Goal: Communication & Community: Answer question/provide support

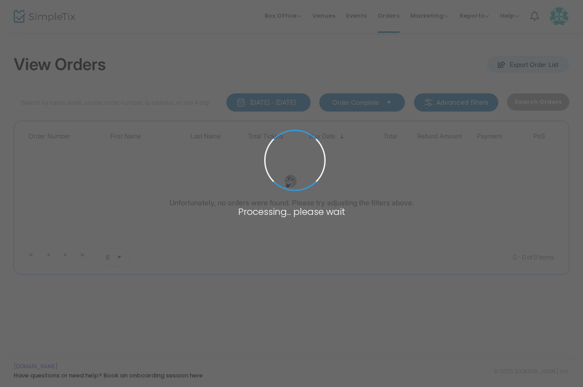
type input "[PERSON_NAME]"
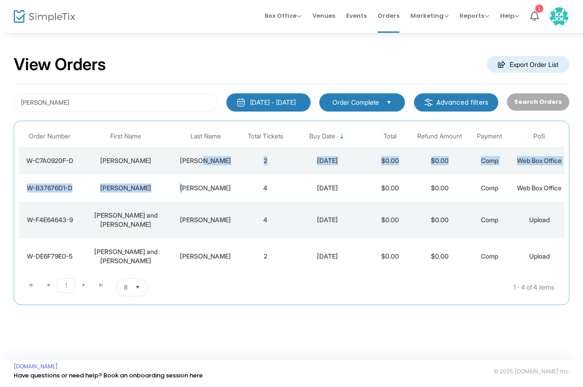
drag, startPoint x: 211, startPoint y: 164, endPoint x: 195, endPoint y: 204, distance: 42.5
click at [195, 165] on div "[PERSON_NAME]" at bounding box center [205, 160] width 65 height 9
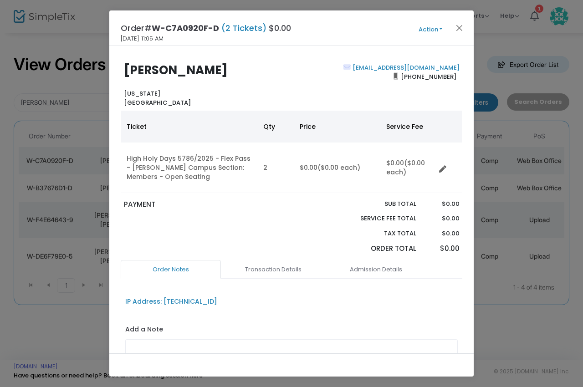
click at [427, 28] on button "Action" at bounding box center [430, 30] width 55 height 10
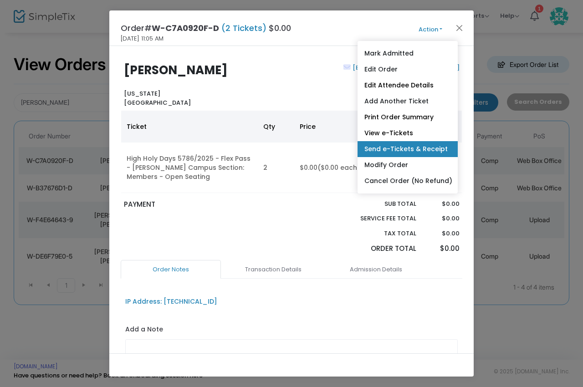
click at [389, 151] on link "Send e-Tickets & Receipt" at bounding box center [407, 149] width 100 height 16
type input "[EMAIL_ADDRESS][DOMAIN_NAME]"
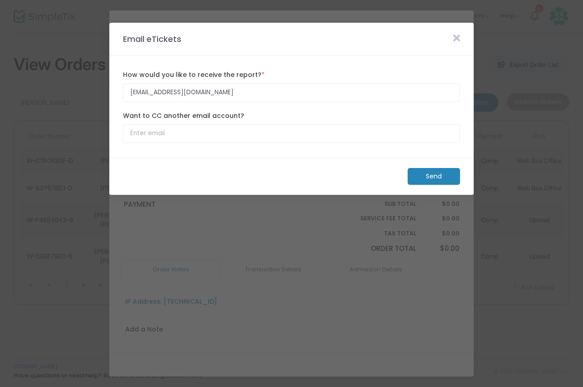
click at [445, 177] on m-button "Send" at bounding box center [434, 176] width 52 height 17
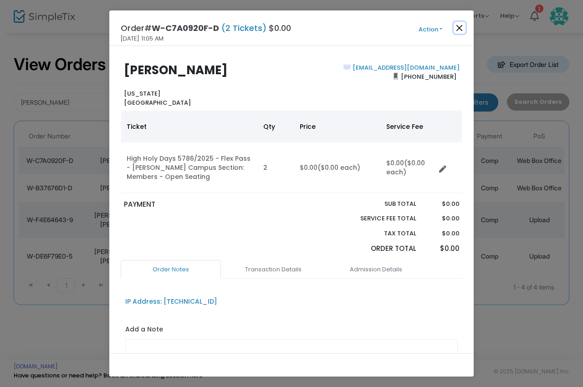
click at [456, 27] on button "Close" at bounding box center [460, 28] width 12 height 12
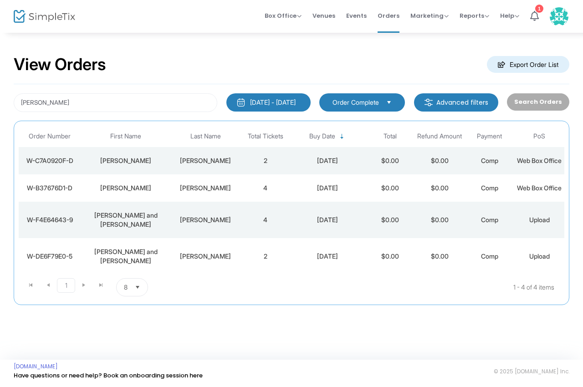
click at [135, 259] on div "[PERSON_NAME] and [PERSON_NAME]" at bounding box center [125, 256] width 85 height 18
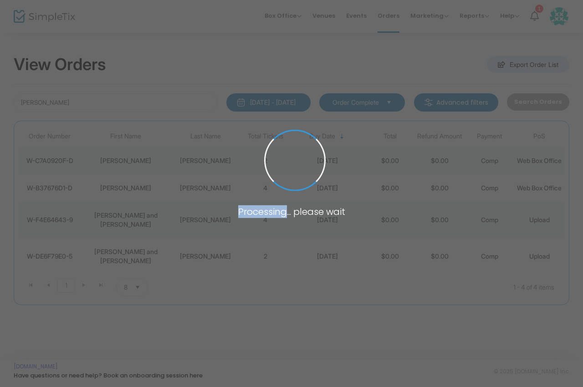
click at [135, 259] on span at bounding box center [291, 193] width 583 height 387
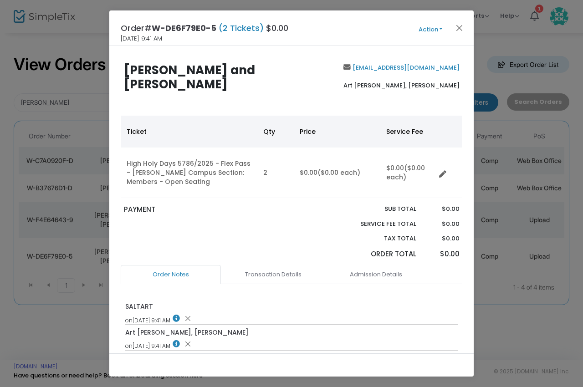
click at [427, 28] on button "Action" at bounding box center [430, 30] width 55 height 10
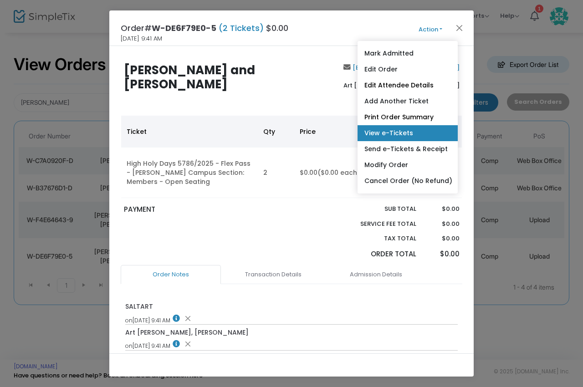
click at [390, 130] on link "View e-Tickets" at bounding box center [407, 133] width 100 height 16
